Goal: Transaction & Acquisition: Purchase product/service

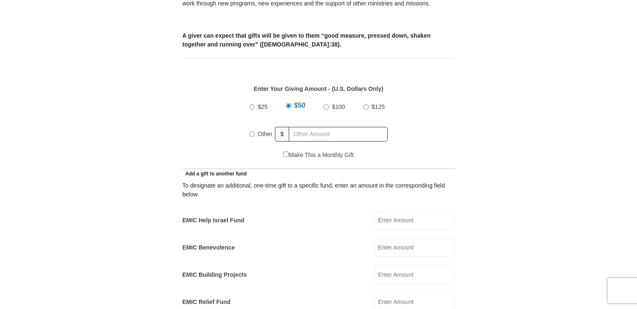
scroll to position [377, 0]
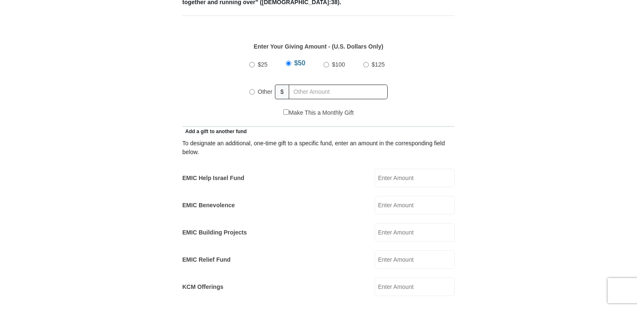
click at [253, 89] on input "Other" at bounding box center [251, 91] width 5 height 5
radio input "true"
click at [318, 85] on input "text" at bounding box center [340, 92] width 96 height 15
type input "300.00"
type input "00"
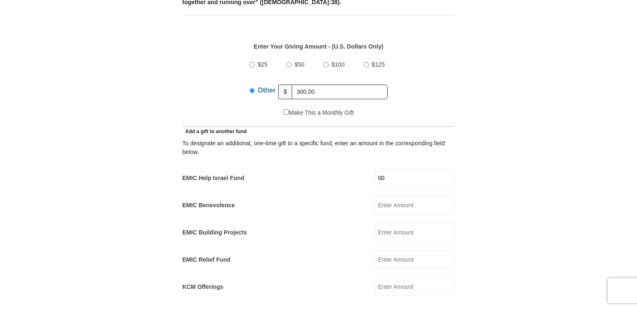
type input "[PERSON_NAME]"
type input "[EMAIL_ADDRESS][DOMAIN_NAME]"
type input "[STREET_ADDRESS]"
type input "[GEOGRAPHIC_DATA], [US_STATE]"
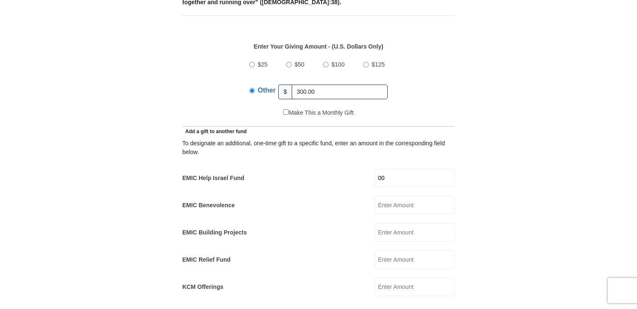
select select "OH"
type input "45432"
type input "9376455581"
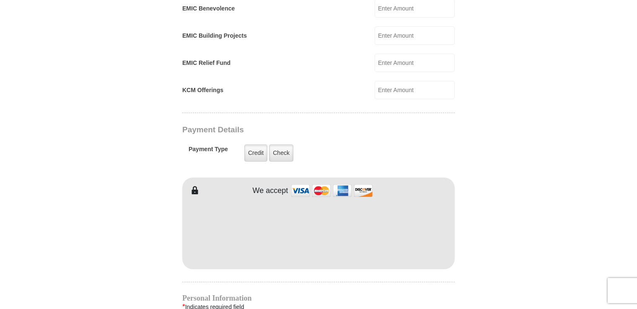
scroll to position [628, 0]
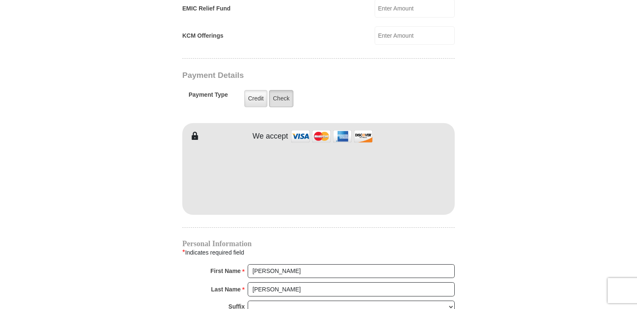
click at [283, 90] on label "Check" at bounding box center [281, 98] width 24 height 17
click at [0, 0] on input "Check" at bounding box center [0, 0] width 0 height 0
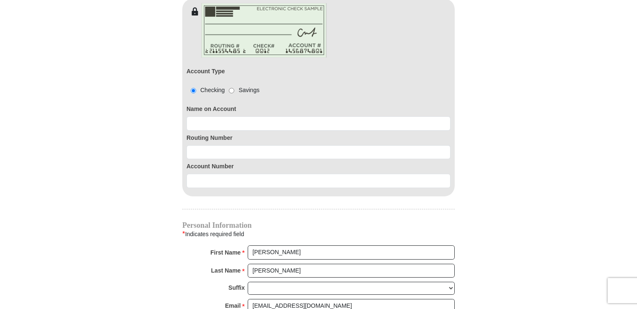
scroll to position [754, 0]
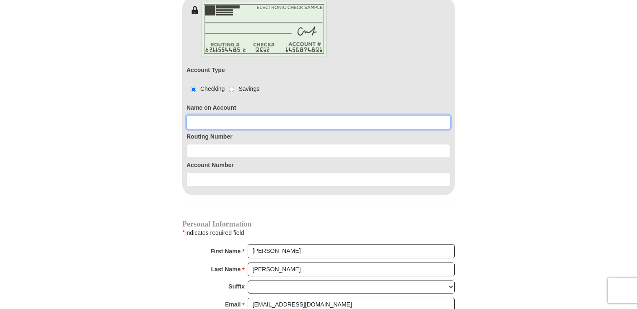
click at [261, 115] on input at bounding box center [318, 122] width 264 height 14
type input "[PERSON_NAME]"
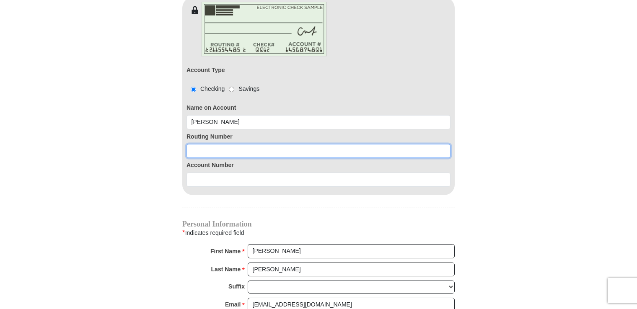
click at [233, 144] on input at bounding box center [318, 151] width 264 height 14
type input "242279408"
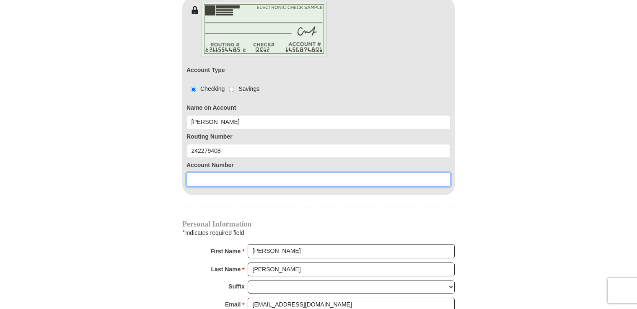
click at [304, 173] on input at bounding box center [318, 180] width 264 height 14
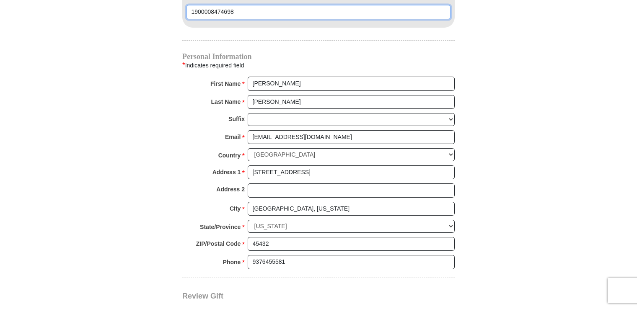
scroll to position [1005, 0]
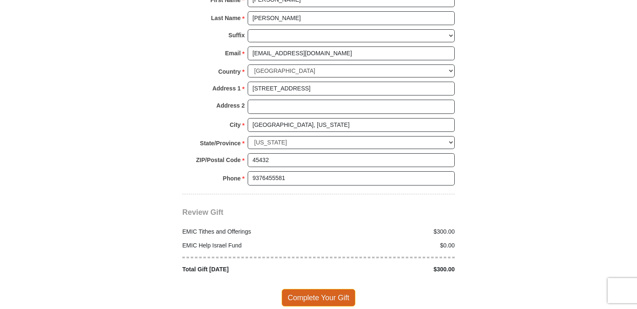
type input "1900008474698"
click at [320, 289] on span "Complete Your Gift" at bounding box center [319, 298] width 74 height 18
